Goal: Find specific page/section: Find specific page/section

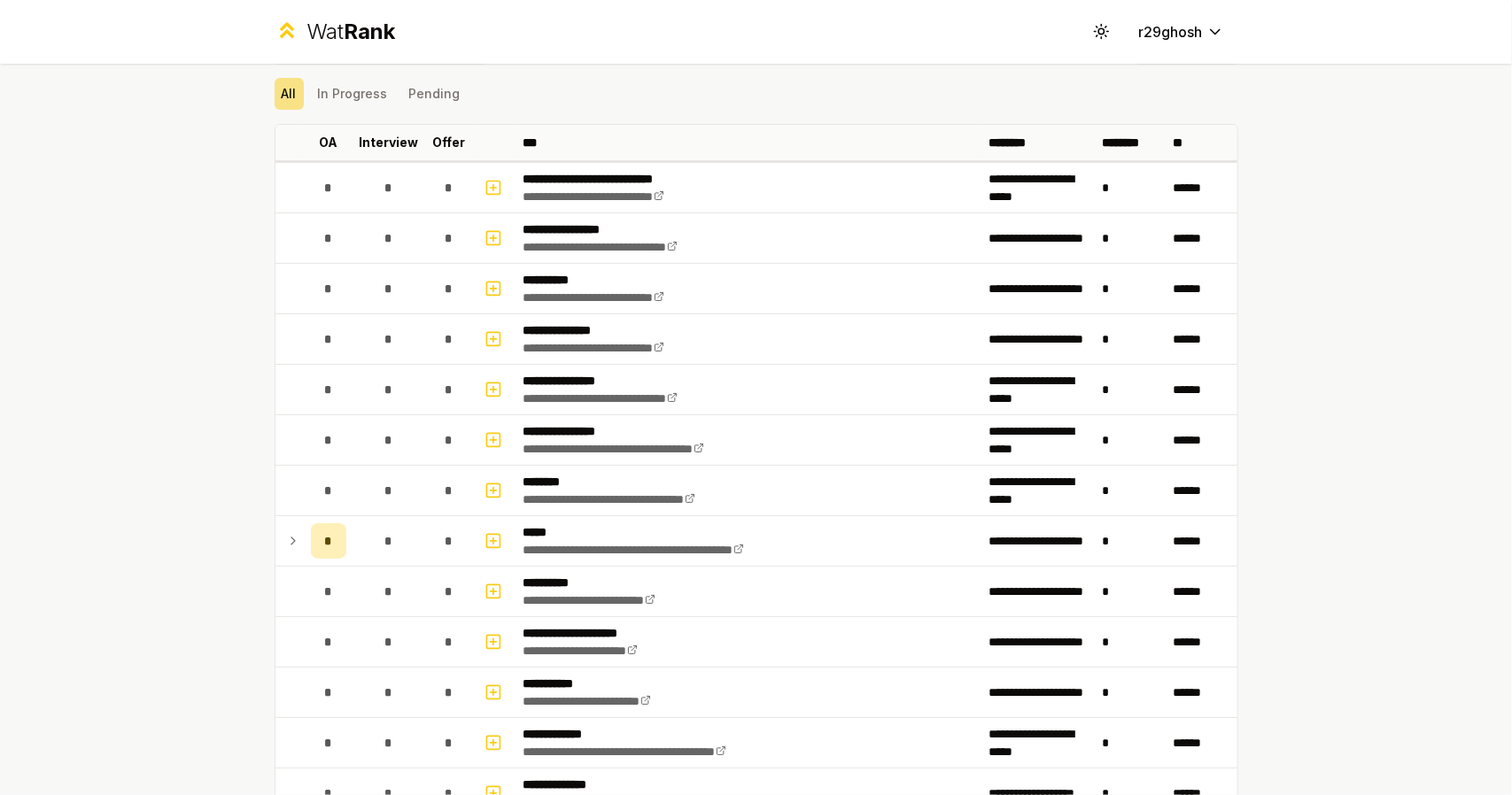
scroll to position [266, 0]
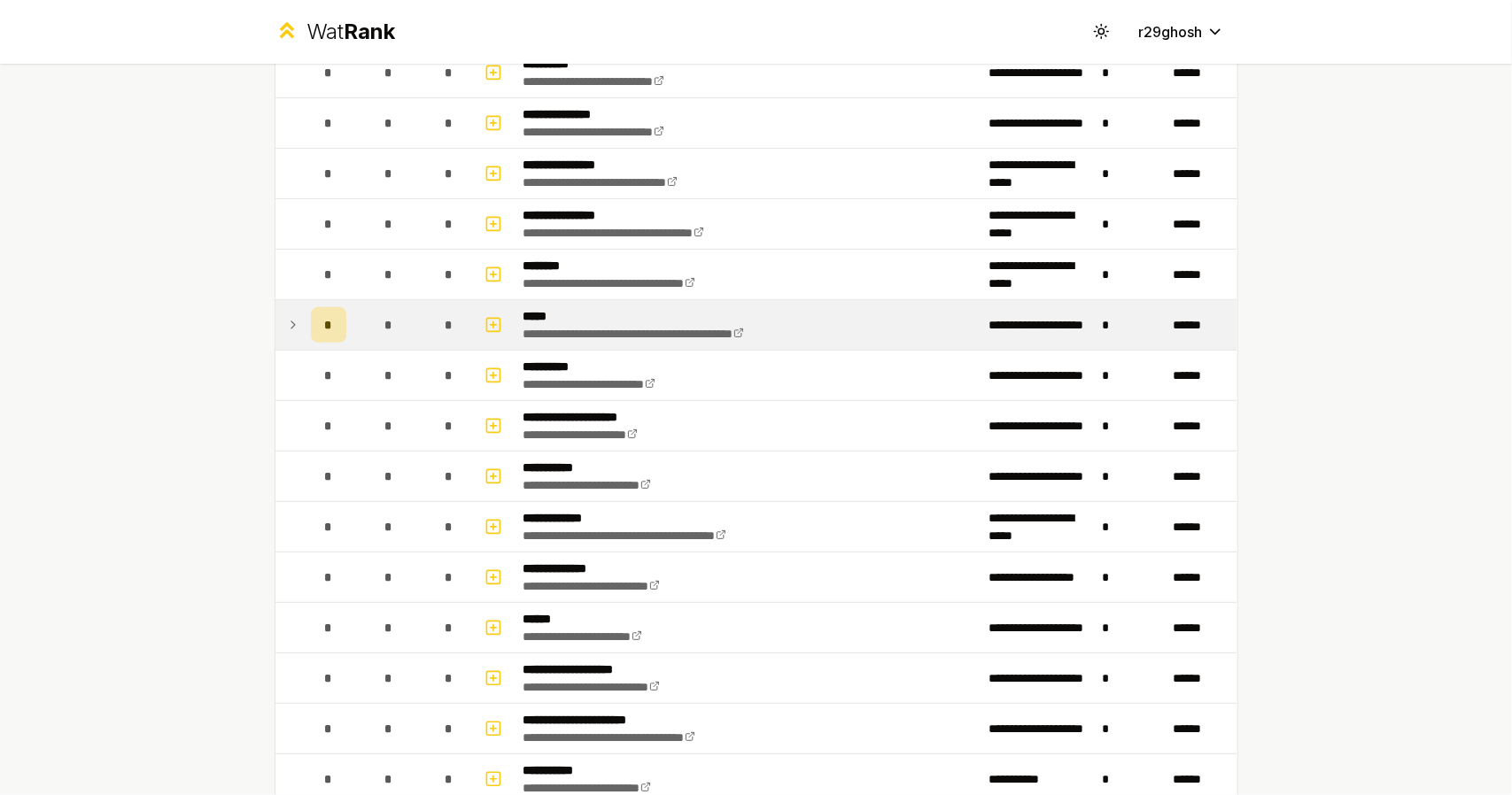
click at [296, 326] on td at bounding box center [289, 325] width 28 height 49
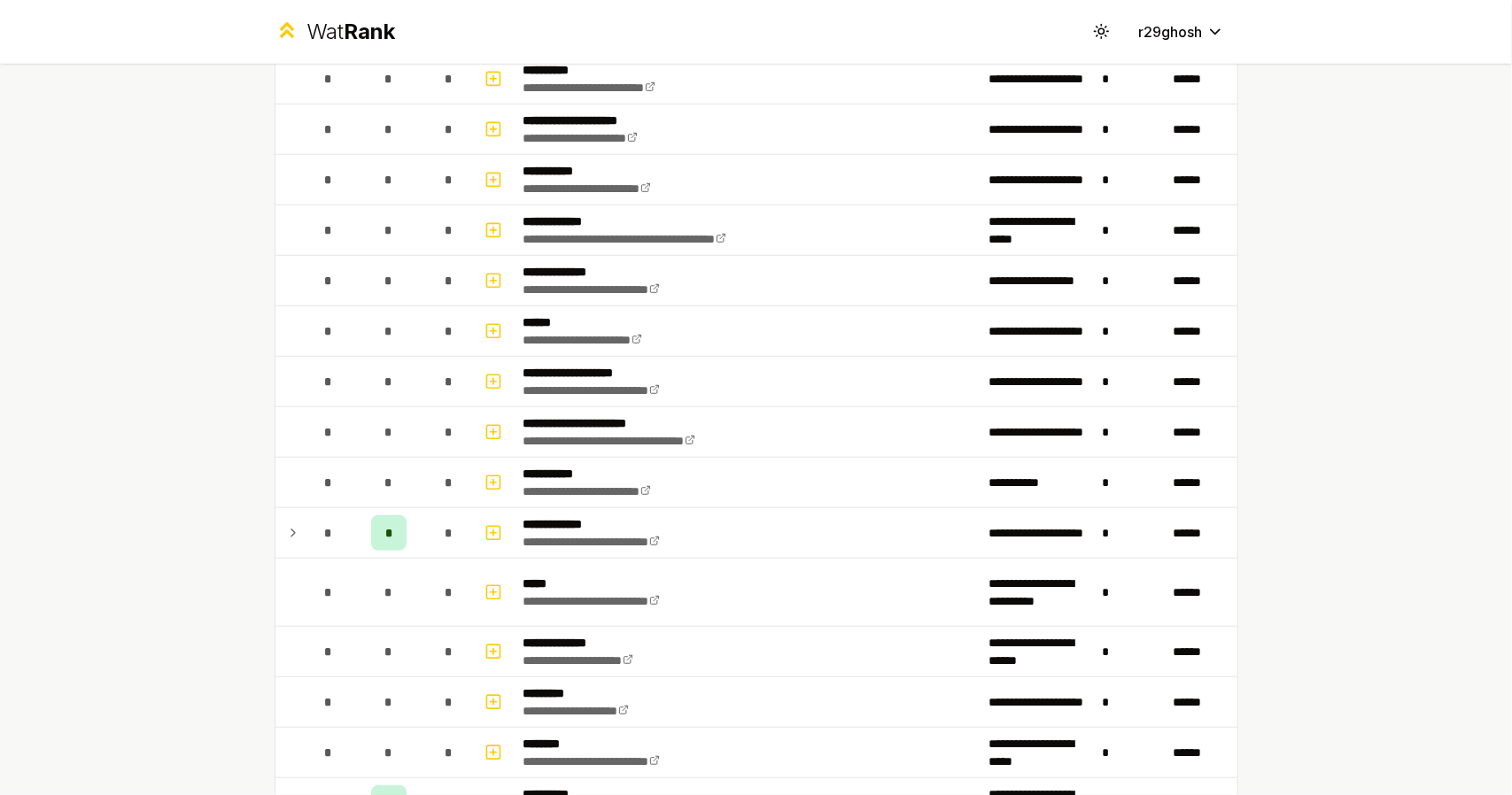
scroll to position [709, 0]
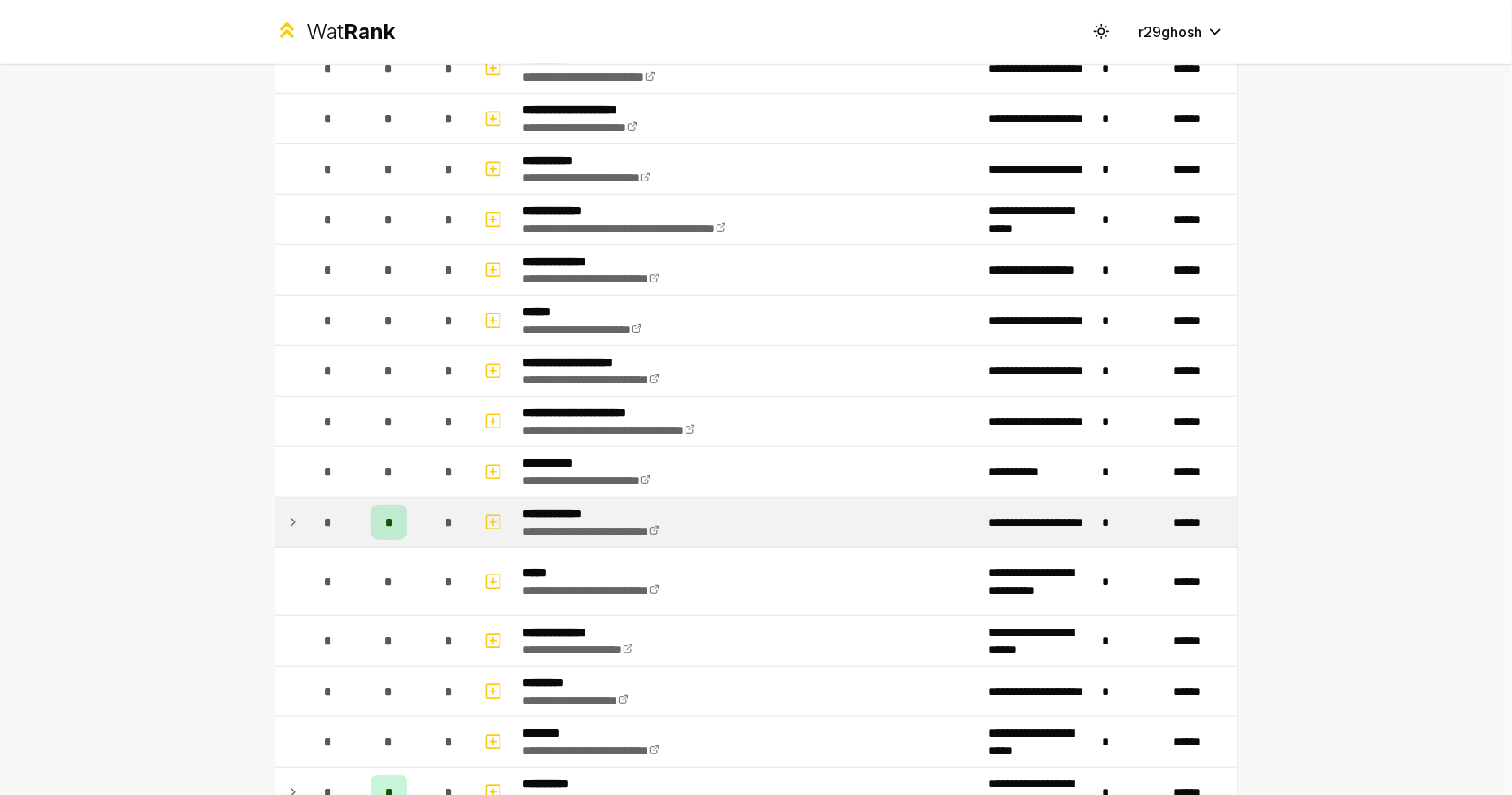
click at [294, 517] on td at bounding box center [289, 522] width 28 height 49
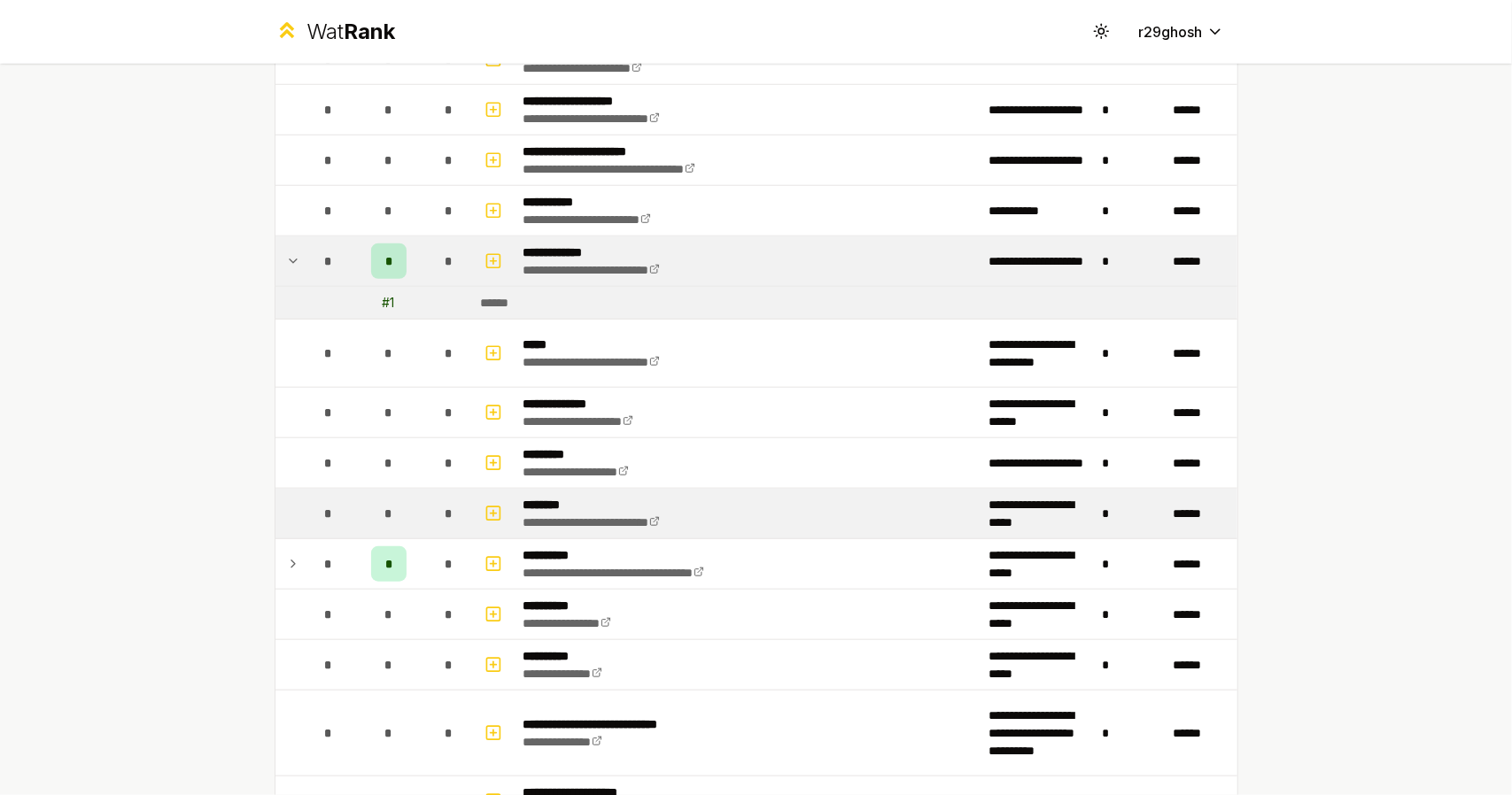
scroll to position [975, 0]
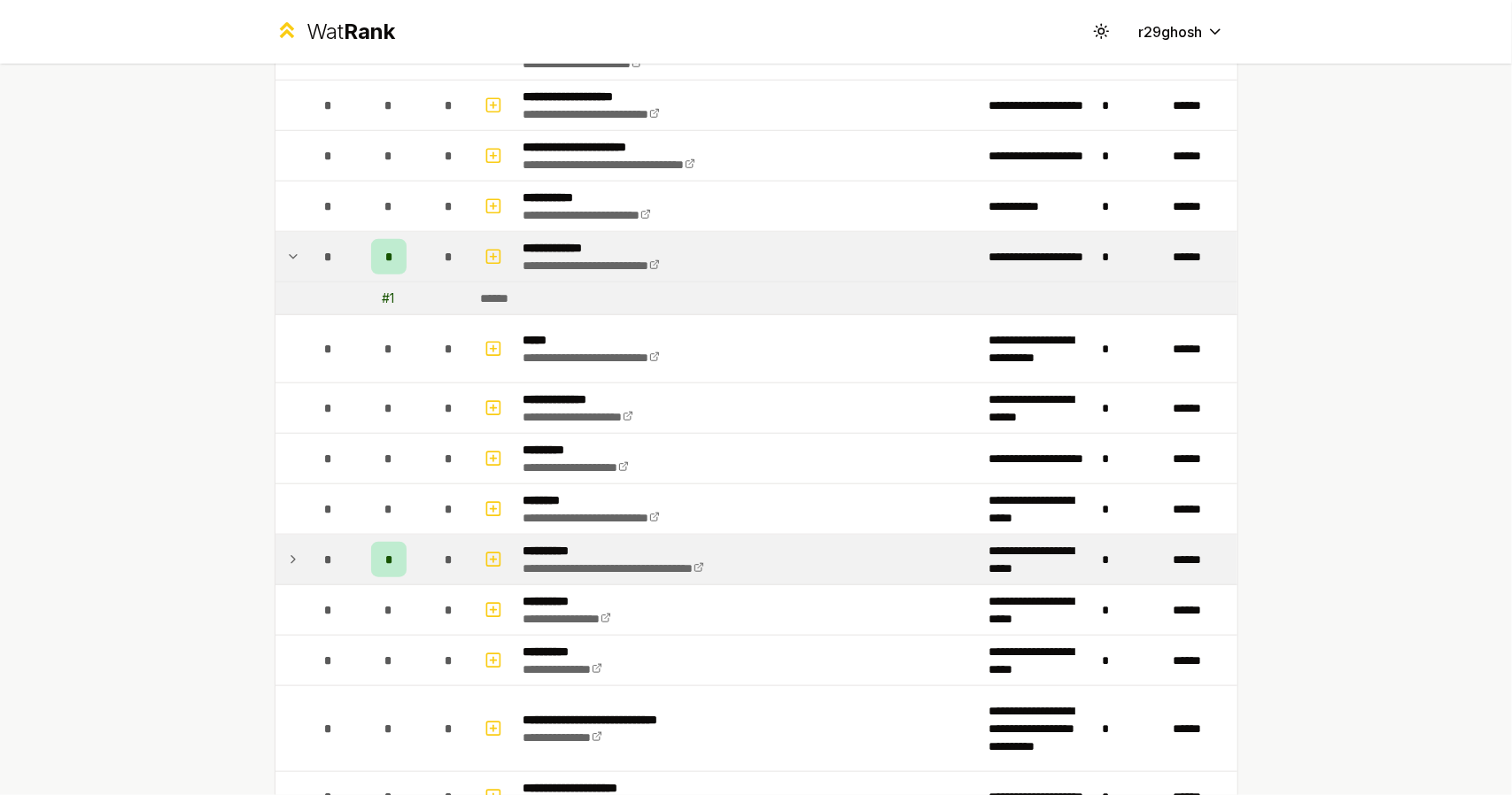
click at [311, 566] on div "*" at bounding box center [328, 559] width 36 height 36
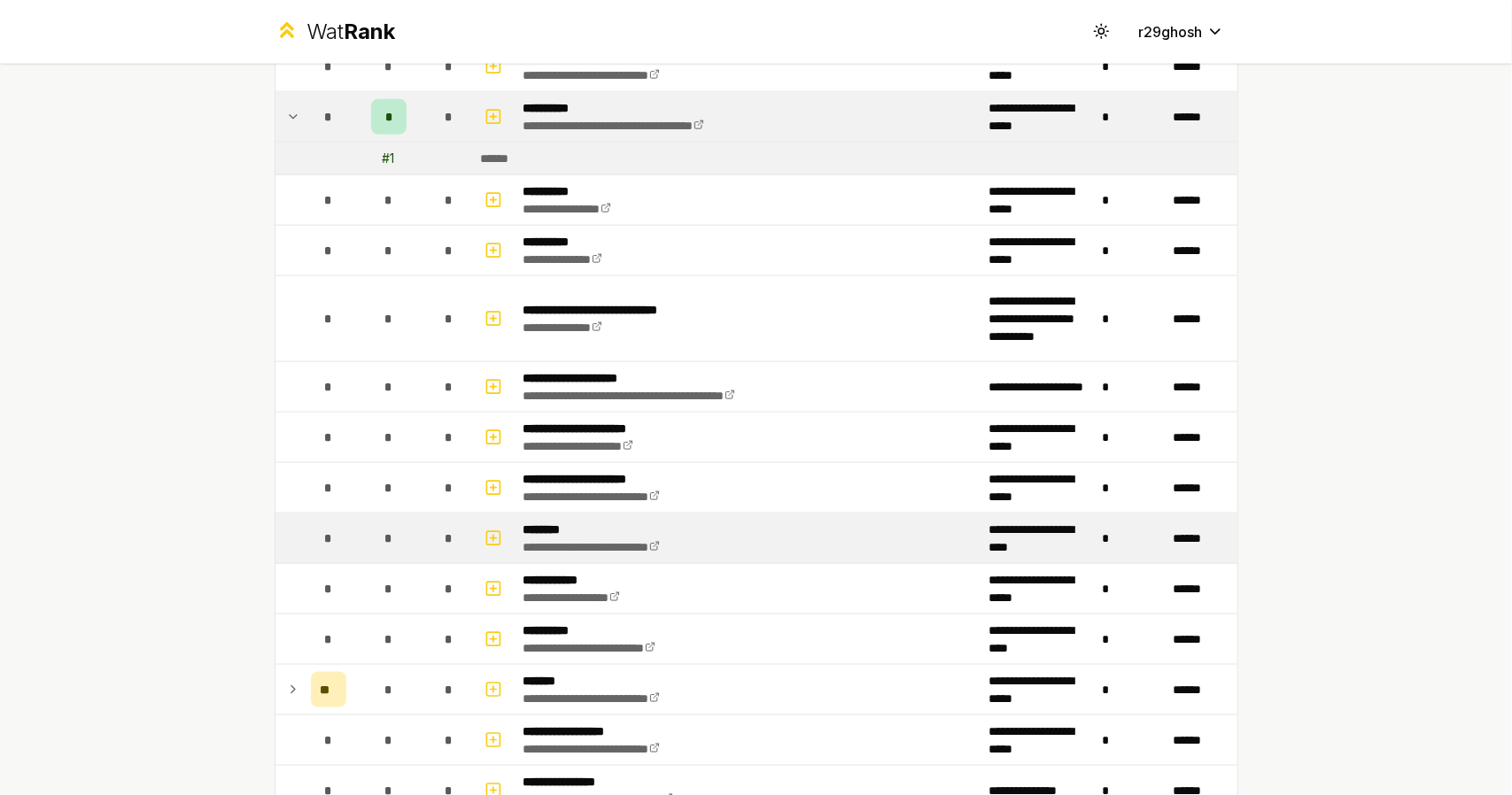
scroll to position [1772, 0]
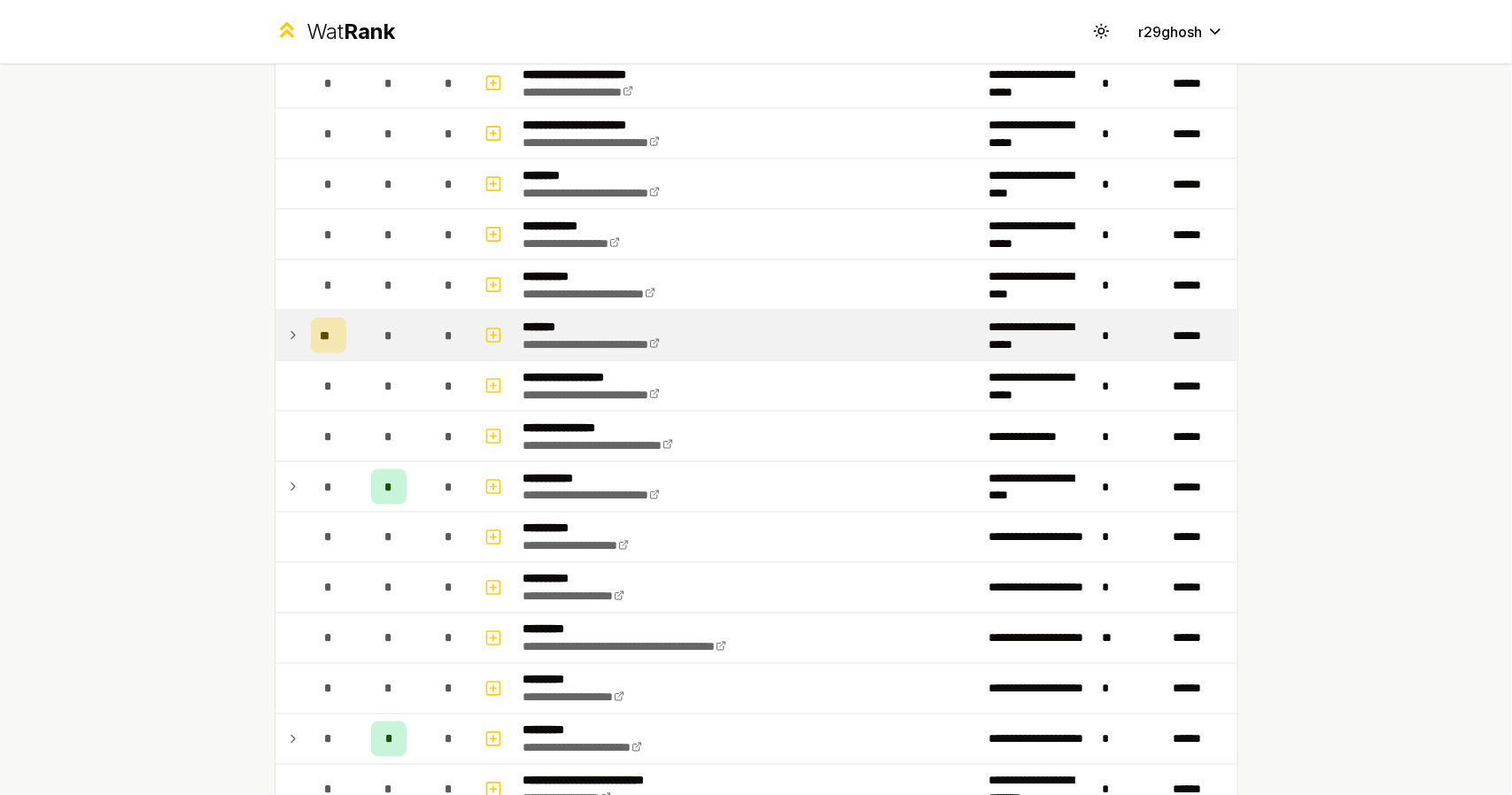
click at [292, 332] on icon at bounding box center [294, 335] width 4 height 7
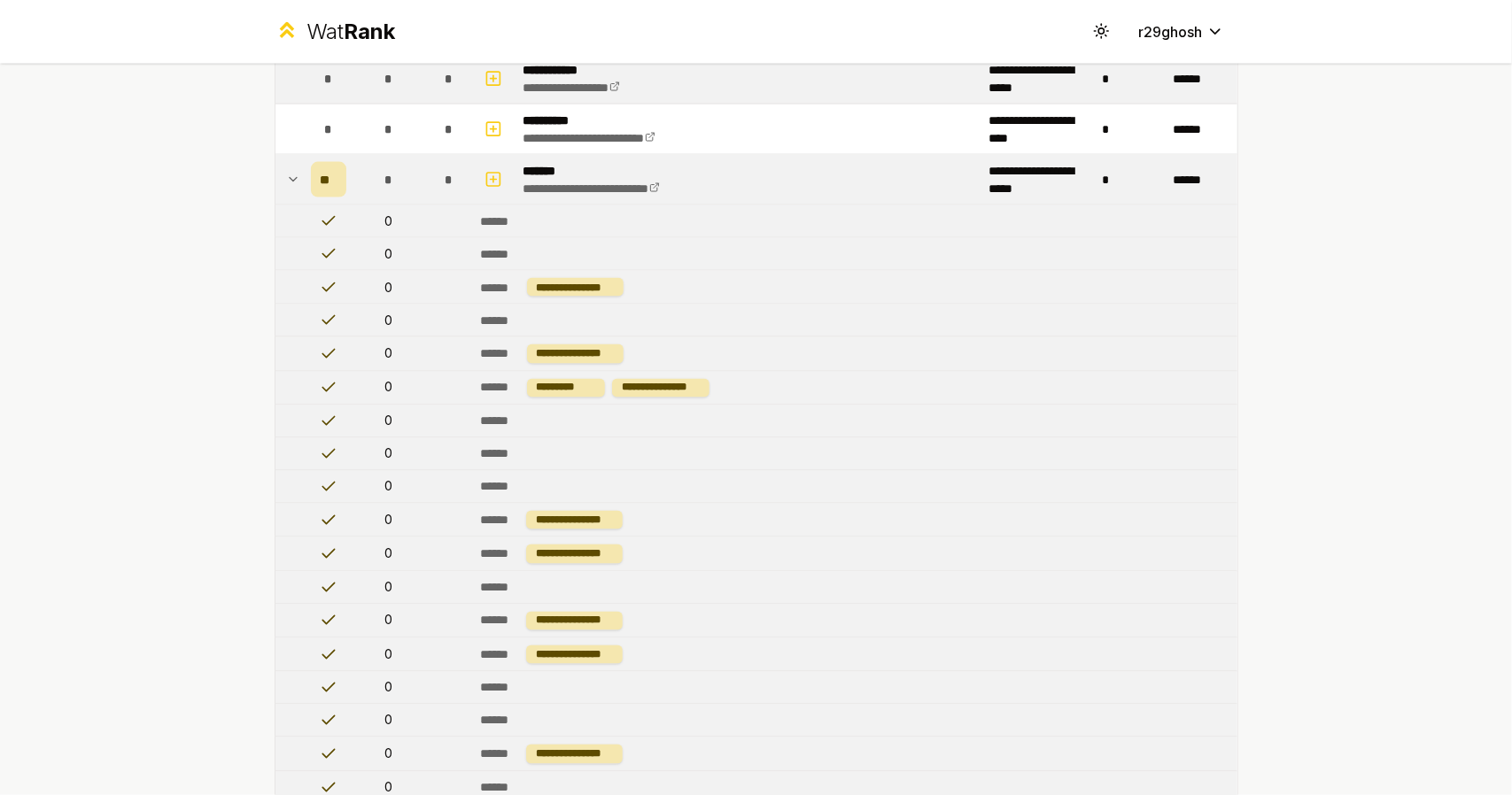
scroll to position [1442, 0]
